Goal: Task Accomplishment & Management: Manage account settings

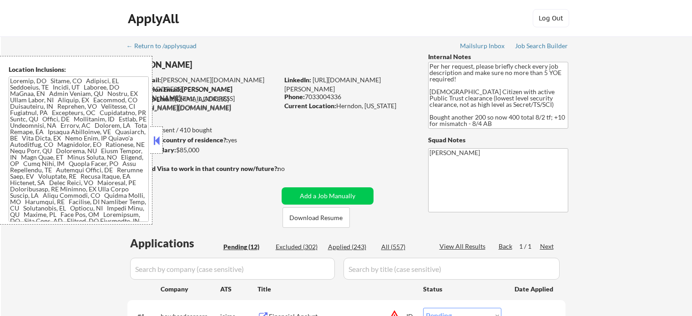
select select ""pending""
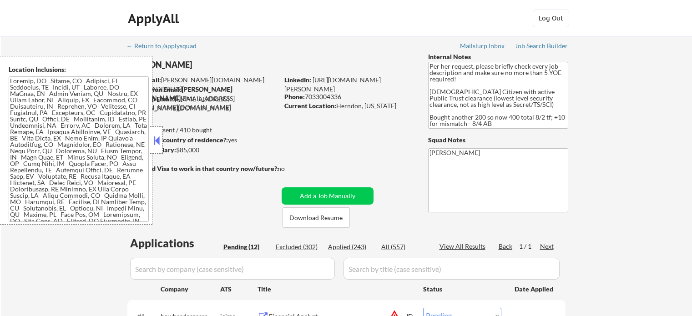
select select ""pending""
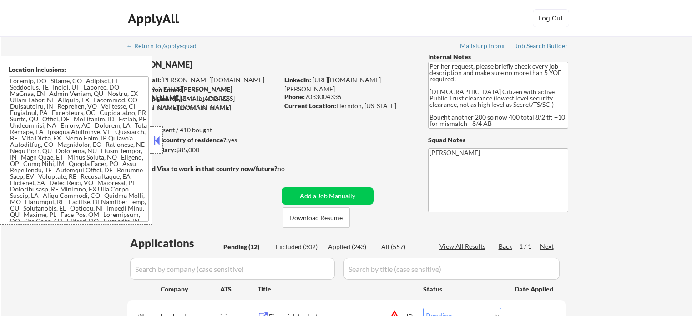
select select ""pending""
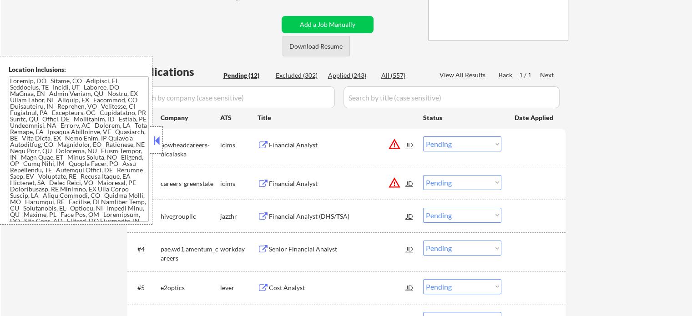
scroll to position [182, 0]
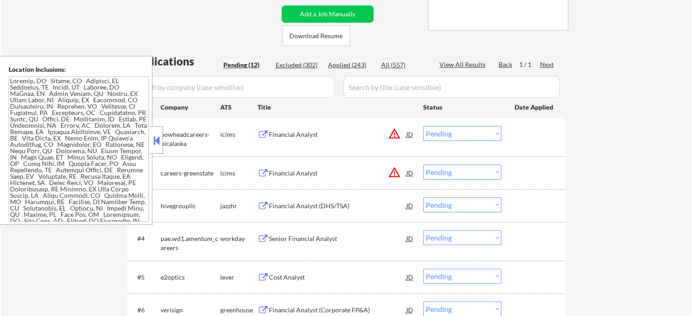
drag, startPoint x: 443, startPoint y: 132, endPoint x: 437, endPoint y: 132, distance: 5.9
click at [443, 132] on select "Choose an option... Pending Applied Excluded (Questions) Excluded (Expired) Exc…" at bounding box center [462, 133] width 78 height 15
select select ""excluded__location_""
click at [423, 126] on select "Choose an option... Pending Applied Excluded (Questions) Excluded (Expired) Exc…" at bounding box center [462, 133] width 78 height 15
click at [466, 166] on select "Choose an option... Pending Applied Excluded (Questions) Excluded (Expired) Exc…" at bounding box center [462, 172] width 78 height 15
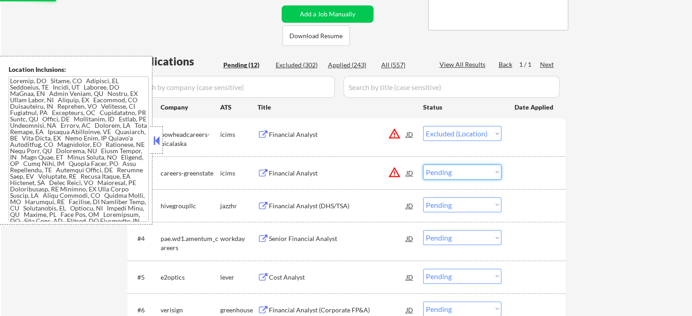
select select ""excluded__location_""
click at [423, 165] on select "Choose an option... Pending Applied Excluded (Questions) Excluded (Expired) Exc…" at bounding box center [462, 172] width 78 height 15
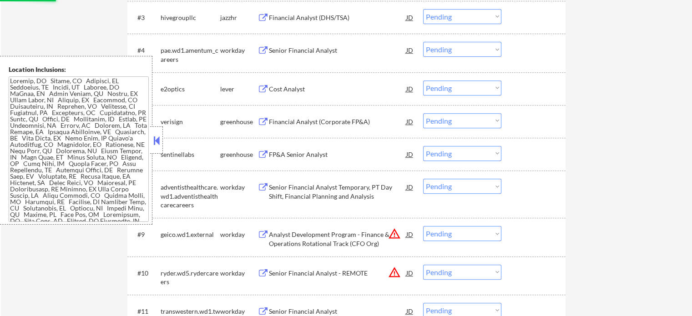
scroll to position [409, 0]
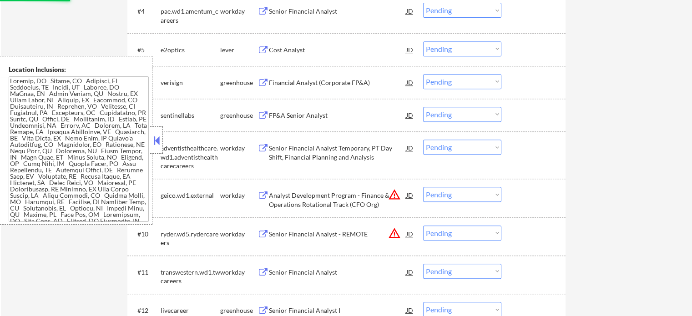
click at [444, 192] on select "Choose an option... Pending Applied Excluded (Questions) Excluded (Expired) Exc…" at bounding box center [462, 194] width 78 height 15
select select ""excluded__location_""
click at [423, 187] on select "Choose an option... Pending Applied Excluded (Questions) Excluded (Expired) Exc…" at bounding box center [462, 194] width 78 height 15
drag, startPoint x: 444, startPoint y: 232, endPoint x: 446, endPoint y: 238, distance: 5.6
click at [444, 232] on select "Choose an option... Pending Applied Excluded (Questions) Excluded (Expired) Exc…" at bounding box center [462, 233] width 78 height 15
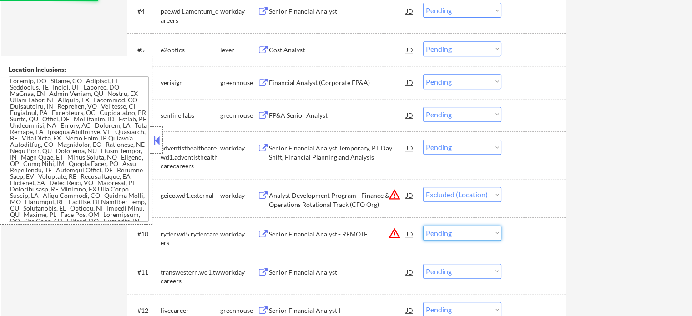
select select ""excluded__location_""
click at [423, 226] on select "Choose an option... Pending Applied Excluded (Questions) Excluded (Expired) Exc…" at bounding box center [462, 233] width 78 height 15
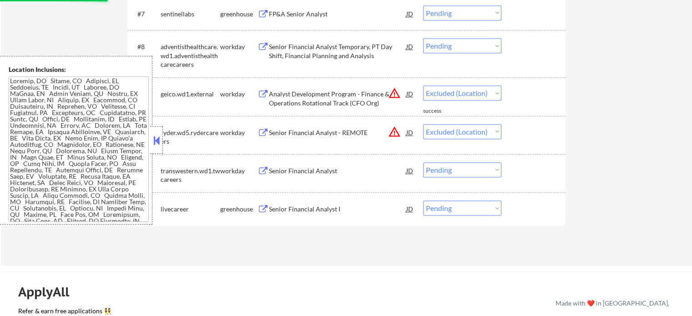
scroll to position [500, 0]
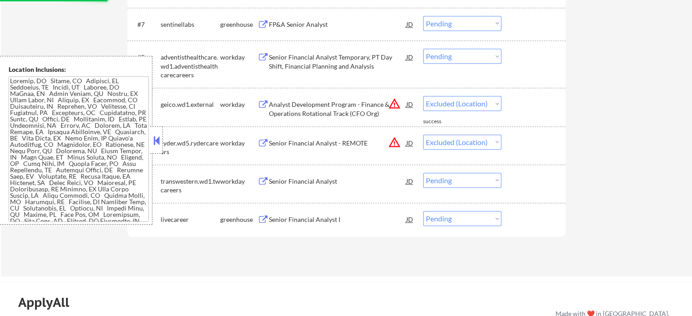
select select ""pending""
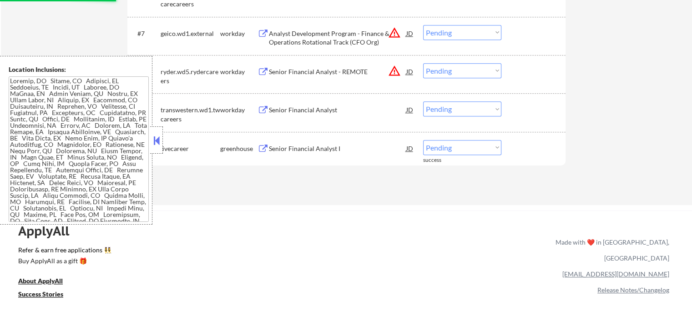
select select ""excluded__location_""
select select ""pending""
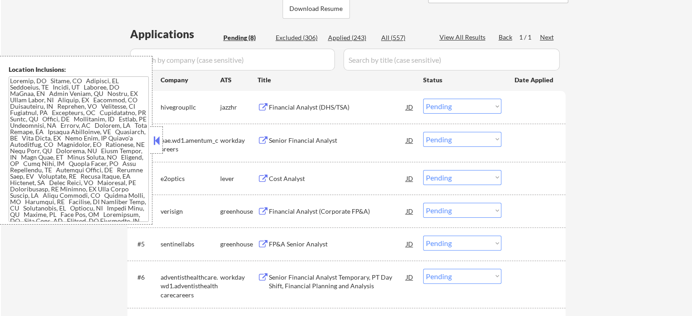
scroll to position [182, 0]
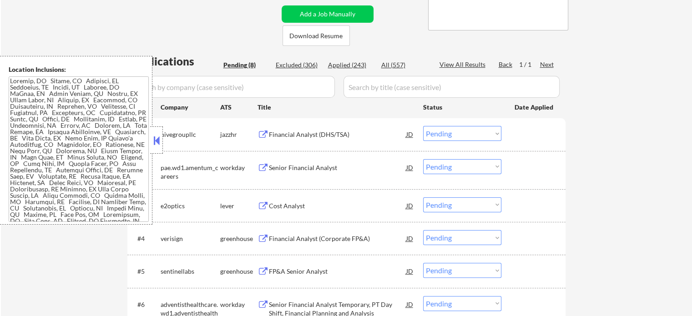
click at [267, 131] on button at bounding box center [262, 135] width 11 height 9
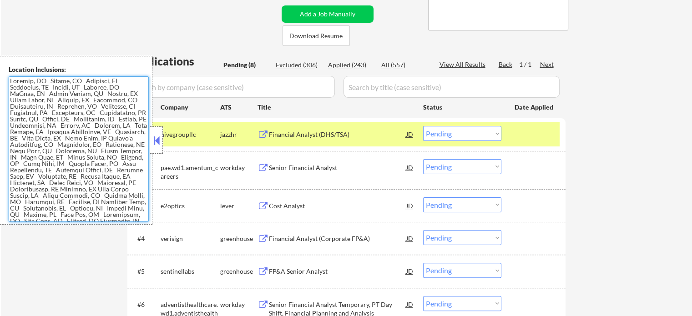
click at [448, 139] on select "Choose an option... Pending Applied Excluded (Questions) Excluded (Expired) Exc…" at bounding box center [462, 133] width 78 height 15
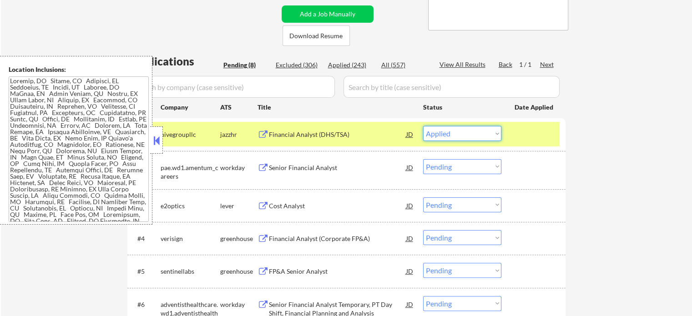
click at [423, 126] on select "Choose an option... Pending Applied Excluded (Questions) Excluded (Expired) Exc…" at bounding box center [462, 133] width 78 height 15
click at [265, 169] on button at bounding box center [262, 168] width 11 height 9
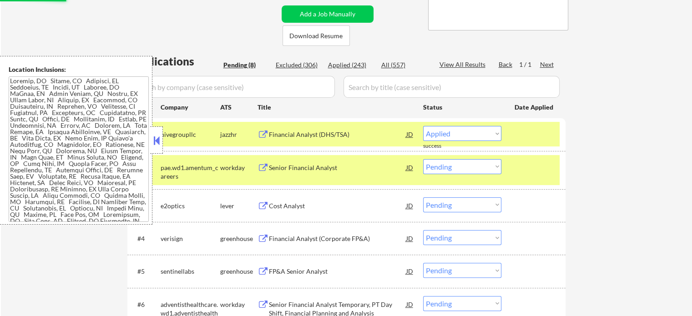
select select ""pending""
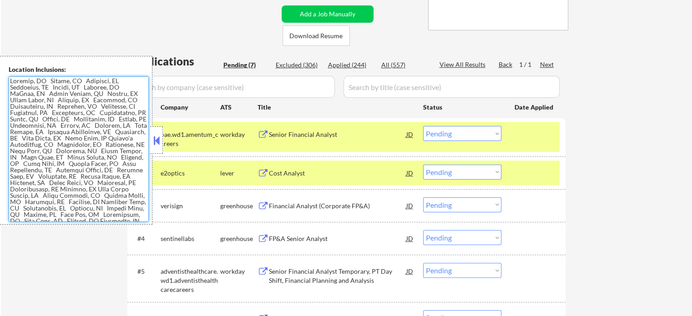
click at [461, 133] on select "Choose an option... Pending Applied Excluded (Questions) Excluded (Expired) Exc…" at bounding box center [462, 133] width 78 height 15
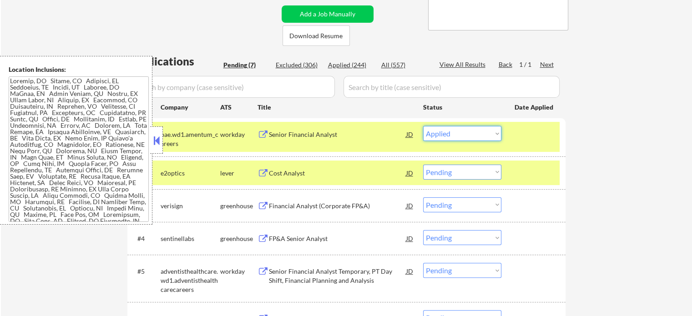
click at [423, 126] on select "Choose an option... Pending Applied Excluded (Questions) Excluded (Expired) Exc…" at bounding box center [462, 133] width 78 height 15
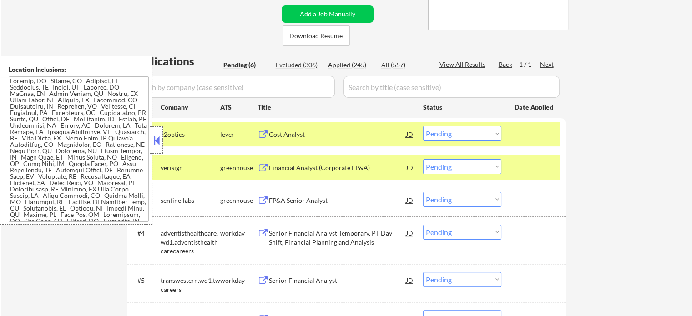
click at [262, 136] on button at bounding box center [262, 135] width 11 height 9
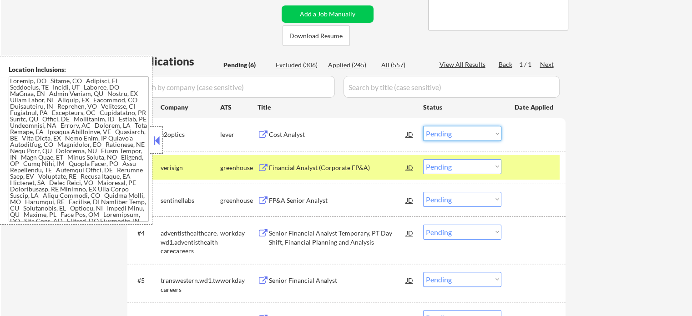
click at [454, 134] on select "Choose an option... Pending Applied Excluded (Questions) Excluded (Expired) Exc…" at bounding box center [462, 133] width 78 height 15
click at [423, 126] on select "Choose an option... Pending Applied Excluded (Questions) Excluded (Expired) Exc…" at bounding box center [462, 133] width 78 height 15
click at [258, 165] on button at bounding box center [262, 168] width 11 height 9
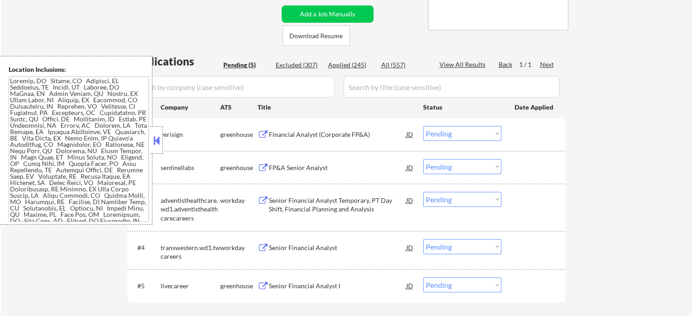
scroll to position [186, 0]
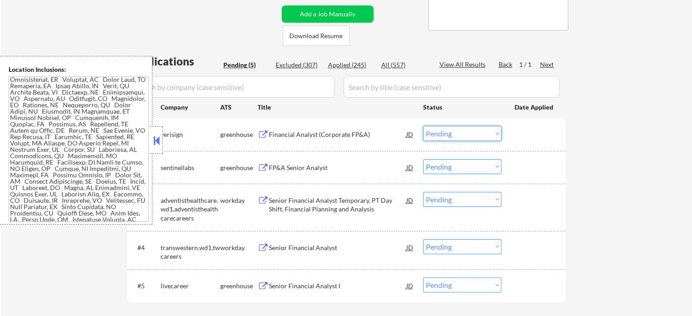
click at [463, 138] on select "Choose an option... Pending Applied Excluded (Questions) Excluded (Expired) Exc…" at bounding box center [462, 133] width 78 height 15
click at [423, 126] on select "Choose an option... Pending Applied Excluded (Questions) Excluded (Expired) Exc…" at bounding box center [462, 133] width 78 height 15
click at [262, 166] on button at bounding box center [262, 168] width 11 height 9
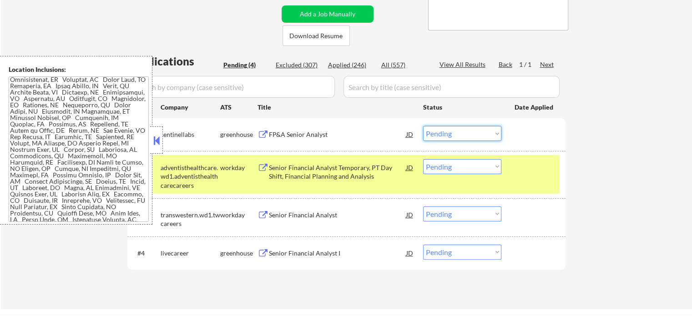
click at [451, 133] on select "Choose an option... Pending Applied Excluded (Questions) Excluded (Expired) Exc…" at bounding box center [462, 133] width 78 height 15
click at [423, 126] on select "Choose an option... Pending Applied Excluded (Questions) Excluded (Expired) Exc…" at bounding box center [462, 133] width 78 height 15
click at [264, 166] on button at bounding box center [262, 168] width 11 height 9
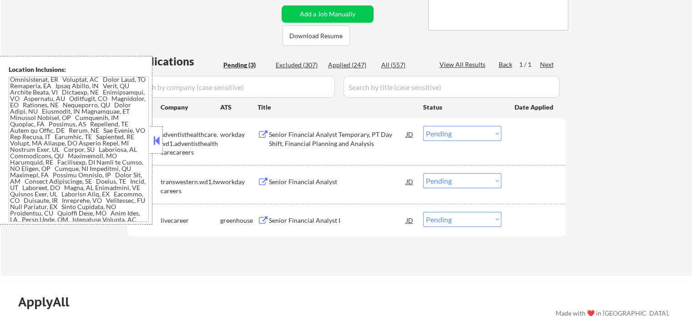
click at [451, 131] on select "Choose an option... Pending Applied Excluded (Questions) Excluded (Expired) Exc…" at bounding box center [462, 133] width 78 height 15
click at [423, 126] on select "Choose an option... Pending Applied Excluded (Questions) Excluded (Expired) Exc…" at bounding box center [462, 133] width 78 height 15
click at [262, 181] on button at bounding box center [262, 182] width 11 height 9
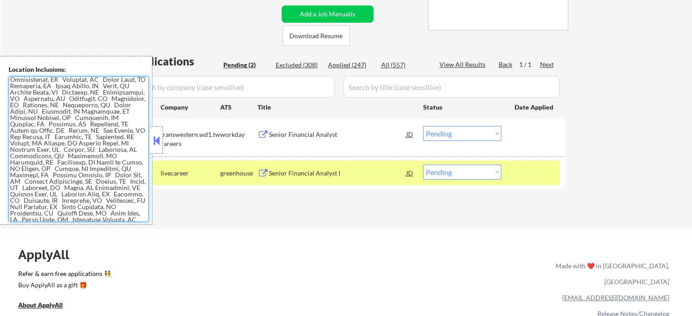
click at [447, 136] on select "Choose an option... Pending Applied Excluded (Questions) Excluded (Expired) Exc…" at bounding box center [462, 133] width 78 height 15
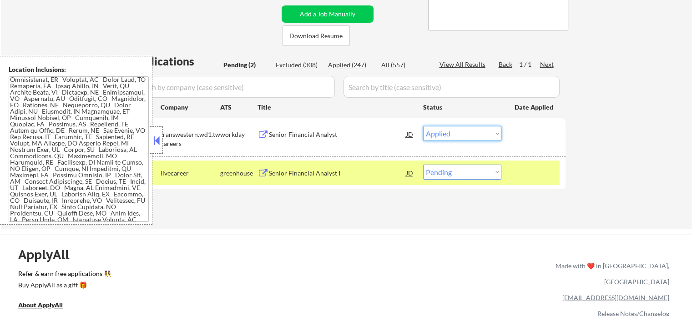
click at [423, 126] on select "Choose an option... Pending Applied Excluded (Questions) Excluded (Expired) Exc…" at bounding box center [462, 133] width 78 height 15
click at [264, 174] on button at bounding box center [262, 173] width 11 height 9
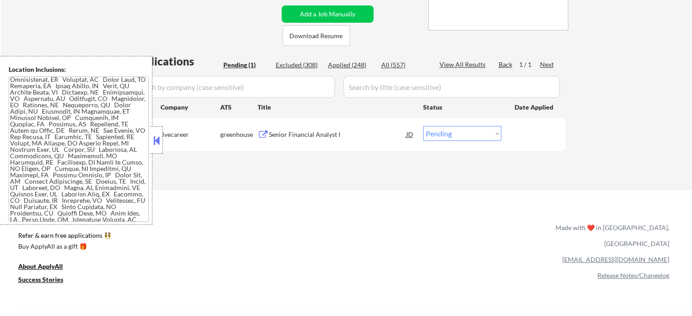
click at [460, 131] on select "Choose an option... Pending Applied Excluded (Questions) Excluded (Expired) Exc…" at bounding box center [462, 133] width 78 height 15
select select ""applied""
click at [423, 126] on select "Choose an option... Pending Applied Excluded (Questions) Excluded (Expired) Exc…" at bounding box center [462, 133] width 78 height 15
